Goal: Task Accomplishment & Management: Manage account settings

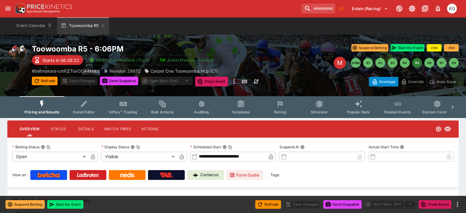
click at [283, 111] on span "Racing" at bounding box center [279, 112] width 13 height 5
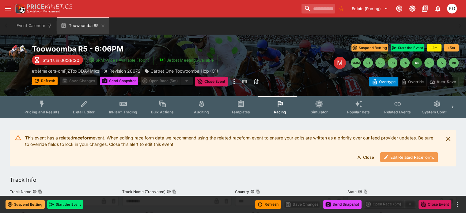
click at [402, 157] on button "Edit Related Raceform." at bounding box center [409, 157] width 58 height 10
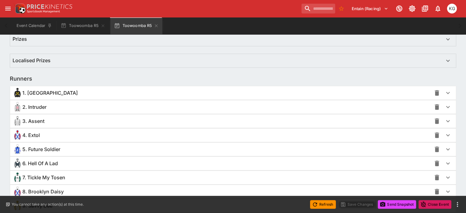
scroll to position [398, 0]
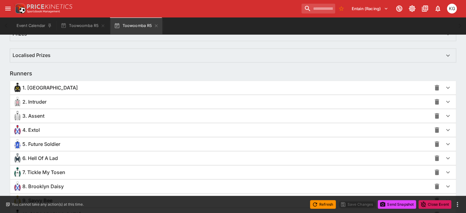
click at [446, 143] on icon "button" at bounding box center [448, 144] width 4 height 2
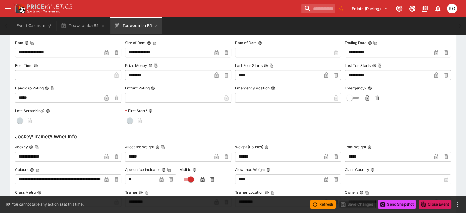
scroll to position [643, 0]
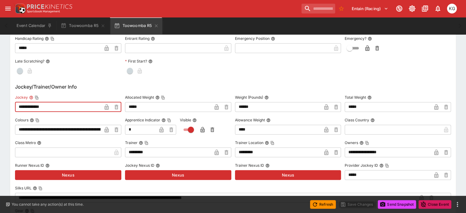
drag, startPoint x: 60, startPoint y: 107, endPoint x: 13, endPoint y: 104, distance: 46.9
click at [13, 104] on div "**********" at bounding box center [233, 60] width 466 height 1173
paste input "text"
type input "**********"
click at [110, 108] on icon "button" at bounding box center [106, 107] width 6 height 6
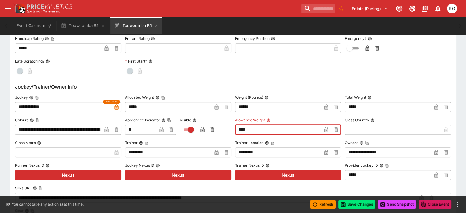
drag, startPoint x: 271, startPoint y: 128, endPoint x: 234, endPoint y: 125, distance: 36.8
click at [234, 126] on div "**********" at bounding box center [233, 196] width 436 height 206
type input "****"
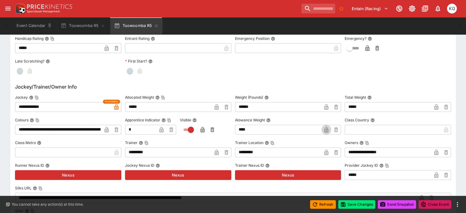
click at [324, 129] on icon "button" at bounding box center [325, 130] width 3 height 2
click at [359, 205] on button "Save Changes" at bounding box center [356, 204] width 37 height 9
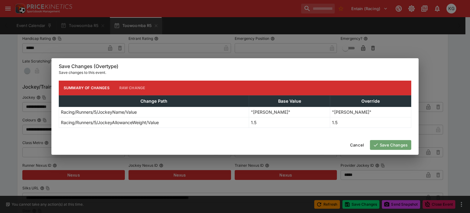
click at [393, 146] on button "Save Changes" at bounding box center [390, 145] width 41 height 10
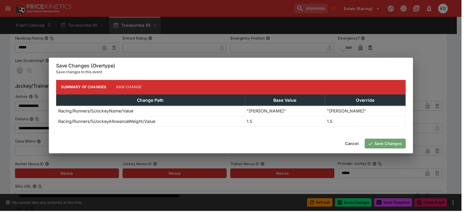
scroll to position [0, 0]
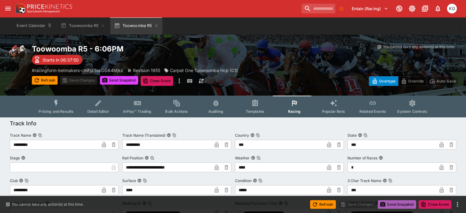
click at [400, 200] on button "Send Snapshot" at bounding box center [396, 204] width 38 height 9
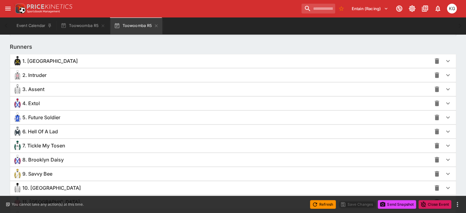
scroll to position [428, 0]
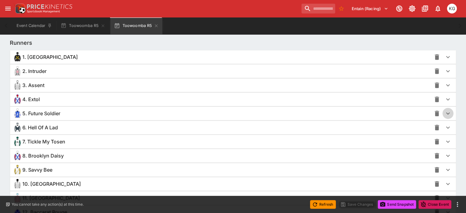
click at [446, 112] on icon "button" at bounding box center [448, 113] width 4 height 2
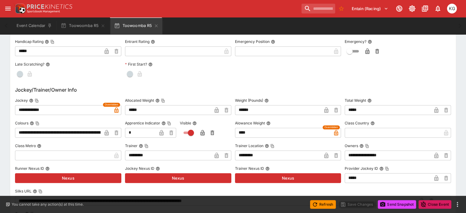
scroll to position [612, 0]
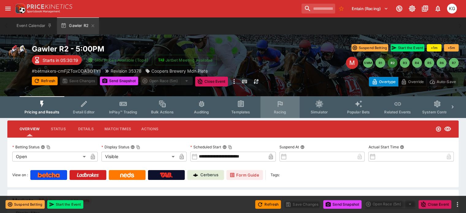
click at [286, 111] on span "Racing" at bounding box center [279, 112] width 13 height 5
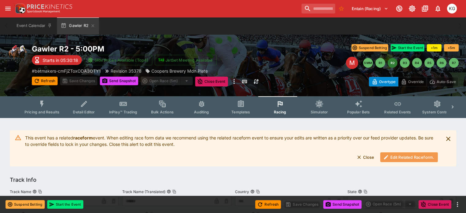
click at [403, 157] on button "Edit Related Raceform." at bounding box center [409, 157] width 58 height 10
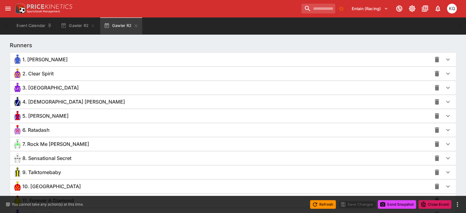
scroll to position [428, 0]
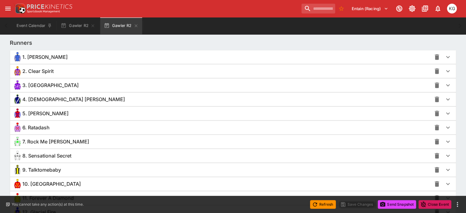
click at [444, 152] on icon "button" at bounding box center [447, 155] width 7 height 7
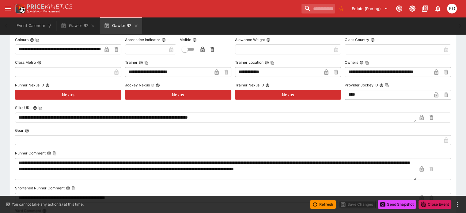
scroll to position [736, 0]
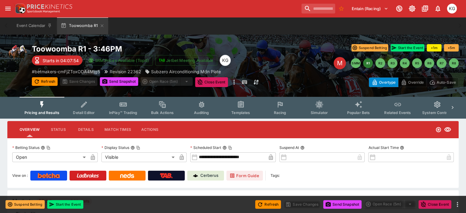
click at [286, 113] on span "Racing" at bounding box center [279, 112] width 13 height 5
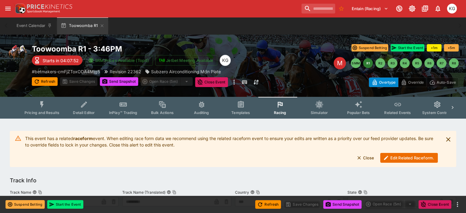
click at [396, 157] on button "Edit Related Raceform." at bounding box center [409, 158] width 58 height 10
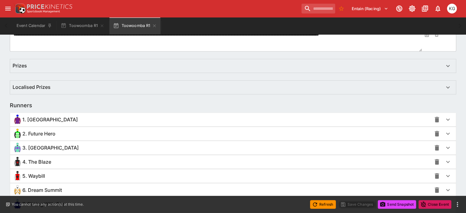
scroll to position [369, 0]
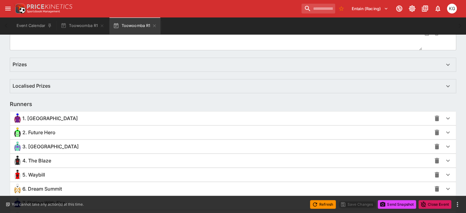
click at [446, 133] on icon "button" at bounding box center [448, 132] width 4 height 2
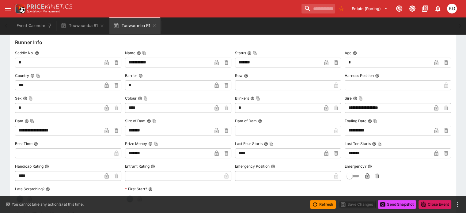
scroll to position [0, 0]
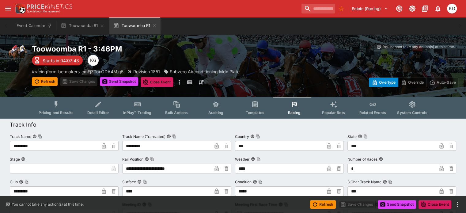
drag, startPoint x: 69, startPoint y: 96, endPoint x: 280, endPoint y: 62, distance: 213.6
drag, startPoint x: 65, startPoint y: 98, endPoint x: 211, endPoint y: 88, distance: 146.0
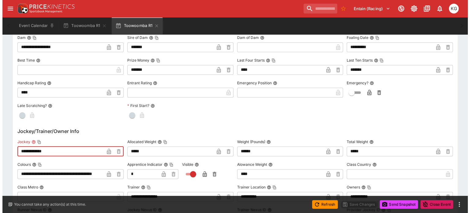
scroll to position [612, 0]
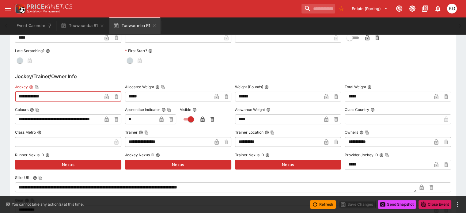
click at [63, 96] on input "**********" at bounding box center [58, 97] width 87 height 10
drag, startPoint x: 62, startPoint y: 97, endPoint x: 22, endPoint y: 97, distance: 40.1
click at [22, 97] on input "**********" at bounding box center [58, 97] width 87 height 10
type input "***"
click at [108, 96] on icon "button" at bounding box center [106, 97] width 3 height 2
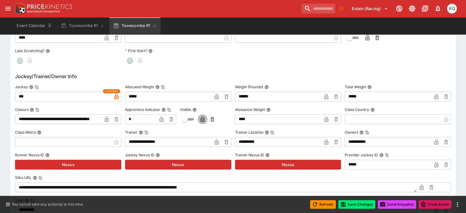
click at [203, 118] on icon "button" at bounding box center [202, 119] width 4 height 6
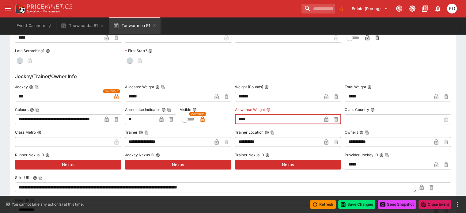
drag, startPoint x: 255, startPoint y: 119, endPoint x: 231, endPoint y: 120, distance: 23.6
click at [232, 120] on div "**********" at bounding box center [233, 185] width 436 height 206
click at [324, 118] on icon "button" at bounding box center [325, 119] width 3 height 2
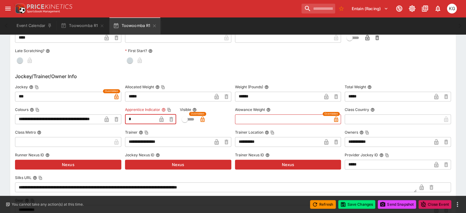
click at [121, 118] on div "**********" at bounding box center [233, 185] width 436 height 206
click at [163, 120] on icon "button" at bounding box center [161, 119] width 3 height 2
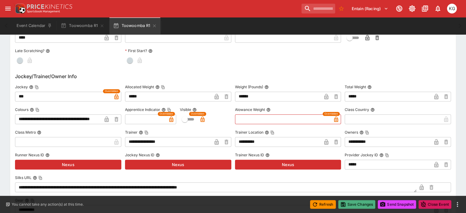
click at [365, 204] on button "Save Changes" at bounding box center [356, 204] width 37 height 9
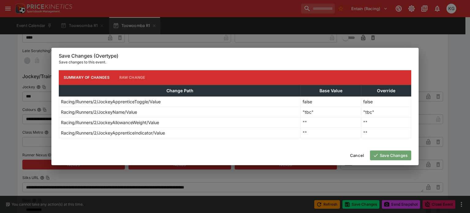
click at [396, 155] on button "Save Changes" at bounding box center [390, 155] width 41 height 10
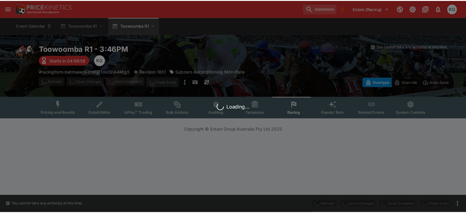
scroll to position [0, 0]
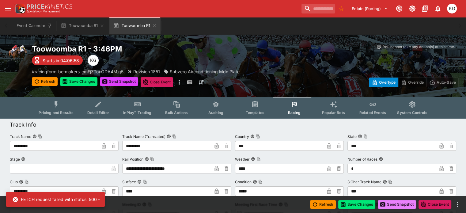
click at [396, 202] on button "Send Snapshot" at bounding box center [396, 204] width 38 height 9
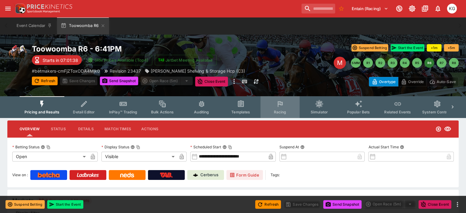
click at [286, 111] on span "Racing" at bounding box center [279, 112] width 13 height 5
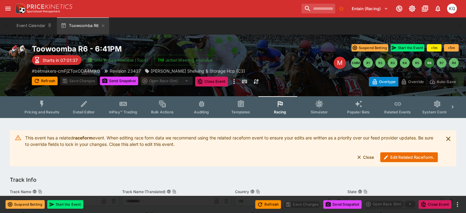
click at [399, 155] on button "Edit Related Raceform." at bounding box center [409, 157] width 58 height 10
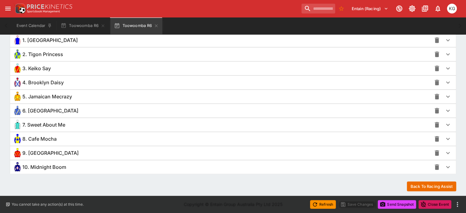
scroll to position [446, 0]
click at [446, 166] on icon "button" at bounding box center [448, 167] width 4 height 2
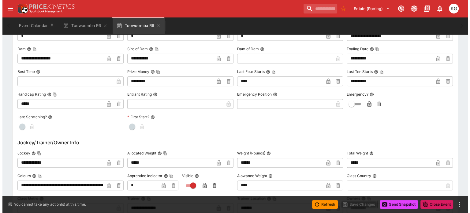
scroll to position [660, 0]
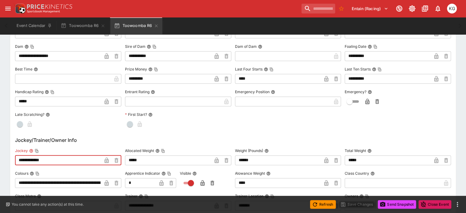
drag, startPoint x: 62, startPoint y: 159, endPoint x: 16, endPoint y: 158, distance: 46.2
click at [16, 158] on div "**********" at bounding box center [232, 1] width 451 height 1088
type input "***"
click at [108, 157] on icon "button" at bounding box center [106, 160] width 6 height 6
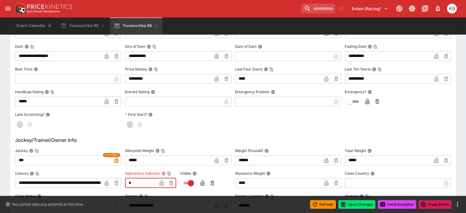
drag, startPoint x: 137, startPoint y: 182, endPoint x: 120, endPoint y: 178, distance: 18.1
click at [164, 184] on icon "button" at bounding box center [161, 183] width 6 height 6
click at [203, 182] on icon "button" at bounding box center [202, 183] width 3 height 2
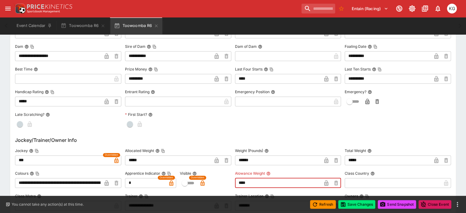
drag, startPoint x: 257, startPoint y: 185, endPoint x: 210, endPoint y: 183, distance: 47.2
click at [327, 180] on button "button" at bounding box center [326, 183] width 10 height 10
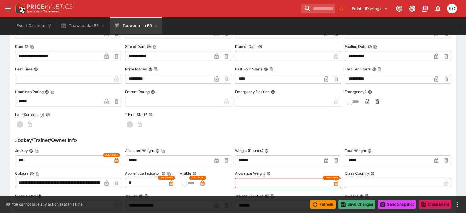
click at [355, 204] on button "Save Changes" at bounding box center [356, 204] width 37 height 9
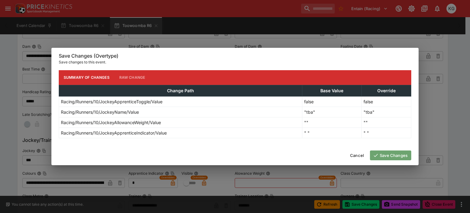
click at [402, 151] on button "Save Changes" at bounding box center [390, 155] width 41 height 10
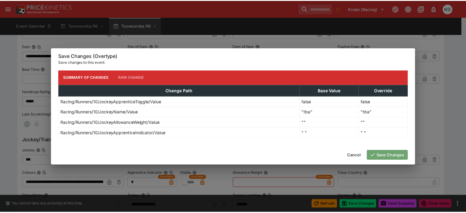
scroll to position [0, 0]
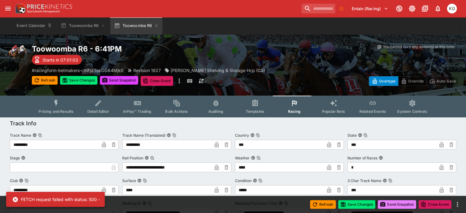
click at [399, 203] on button "Send Snapshot" at bounding box center [396, 204] width 38 height 9
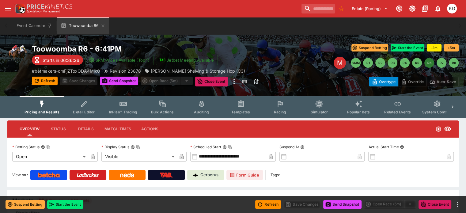
click at [286, 113] on span "Racing" at bounding box center [279, 112] width 13 height 5
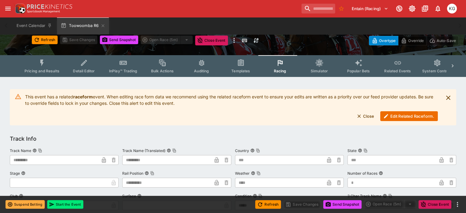
scroll to position [61, 0]
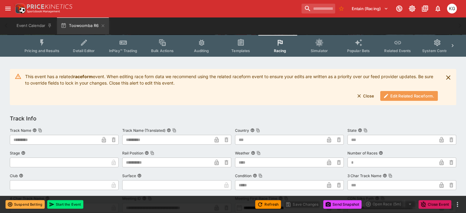
click at [403, 93] on button "Edit Related Raceform." at bounding box center [409, 96] width 58 height 10
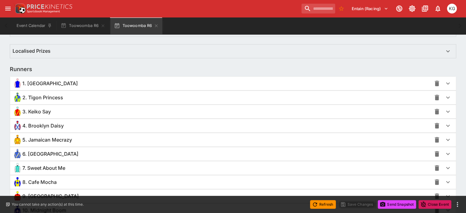
scroll to position [447, 0]
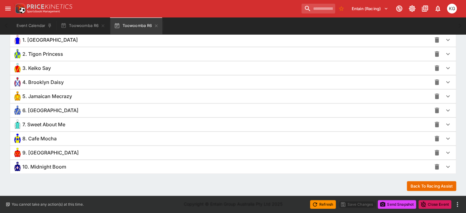
click at [444, 166] on icon "button" at bounding box center [447, 166] width 7 height 7
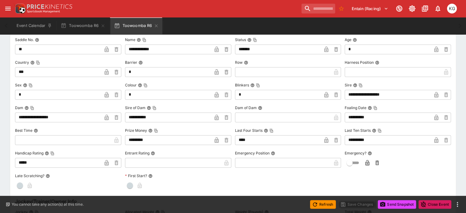
scroll to position [692, 0]
